Goal: Information Seeking & Learning: Learn about a topic

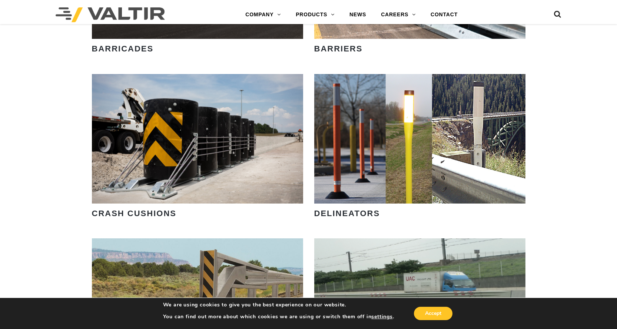
scroll to position [667, 0]
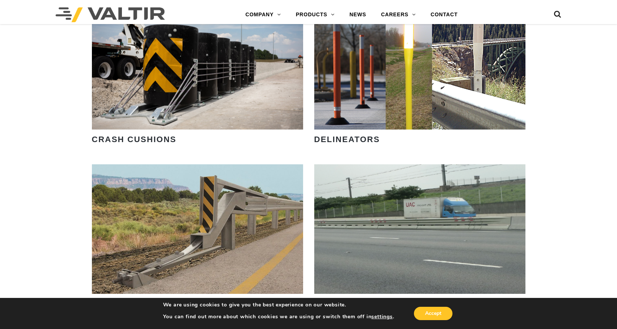
click at [353, 143] on strong "DELINEATORS" at bounding box center [347, 139] width 66 height 9
click at [350, 138] on strong "DELINEATORS" at bounding box center [347, 139] width 66 height 9
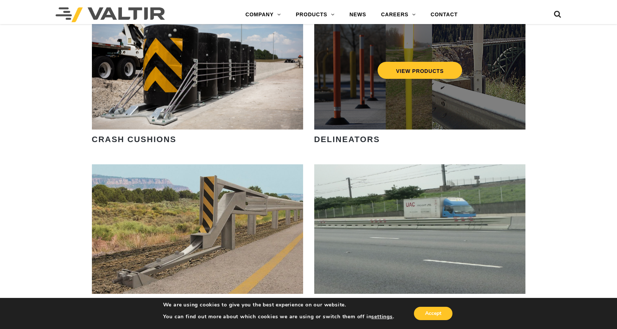
click at [351, 85] on div "VIEW PRODUCTS" at bounding box center [419, 65] width 211 height 130
click at [407, 67] on link "VIEW PRODUCTS" at bounding box center [419, 70] width 85 height 17
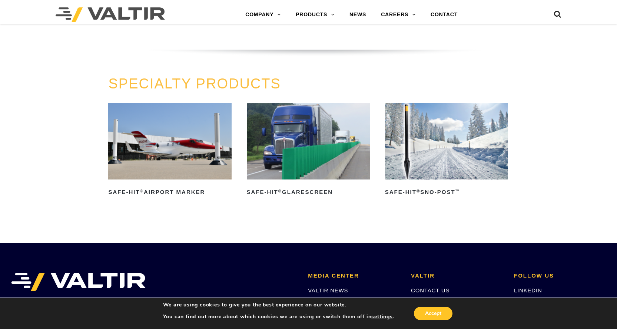
scroll to position [593, 0]
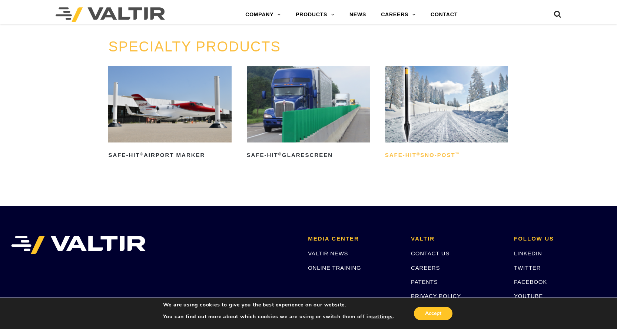
click at [395, 155] on h2 "Safe-Hit ® Sno-Post ™" at bounding box center [446, 155] width 123 height 12
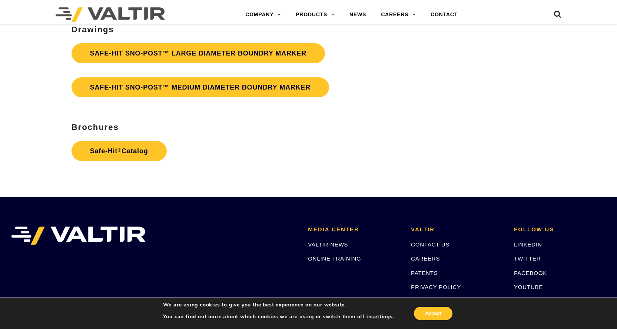
scroll to position [1573, 0]
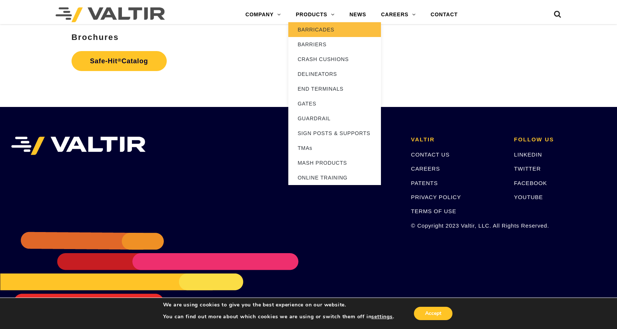
click at [312, 29] on link "BARRICADES" at bounding box center [334, 29] width 93 height 15
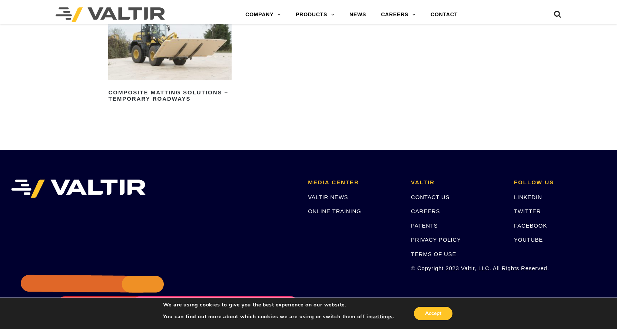
scroll to position [970, 0]
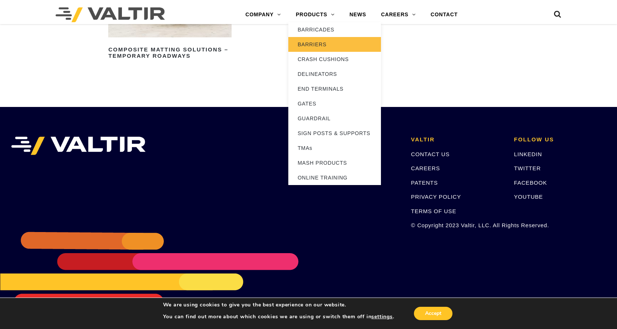
click at [314, 43] on link "BARRIERS" at bounding box center [334, 44] width 93 height 15
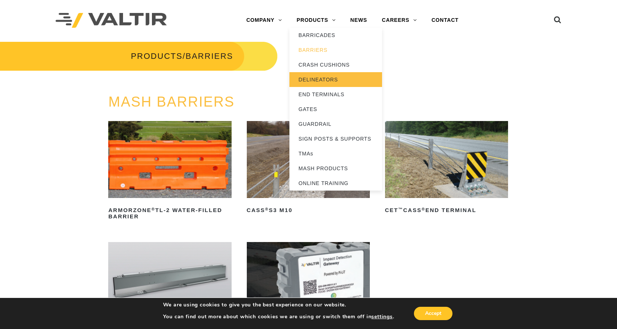
click at [317, 81] on link "DELINEATORS" at bounding box center [335, 79] width 93 height 15
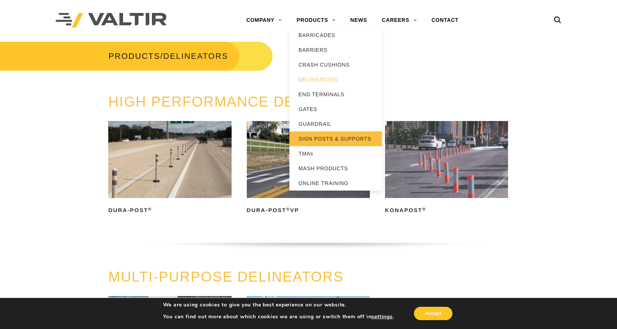
click at [321, 138] on link "SIGN POSTS & SUPPORTS" at bounding box center [335, 139] width 93 height 15
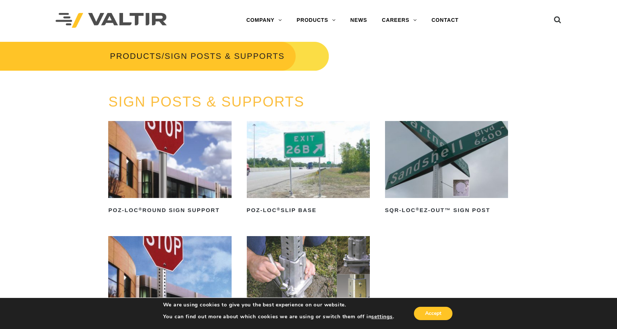
click at [536, 76] on div "PRODUCTS / SIGN POSTS & SUPPORTS" at bounding box center [308, 67] width 628 height 53
